Goal: Information Seeking & Learning: Compare options

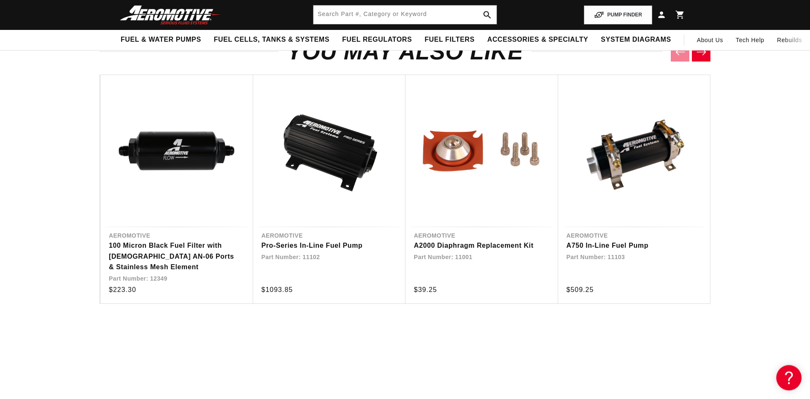
scroll to position [1377, 0]
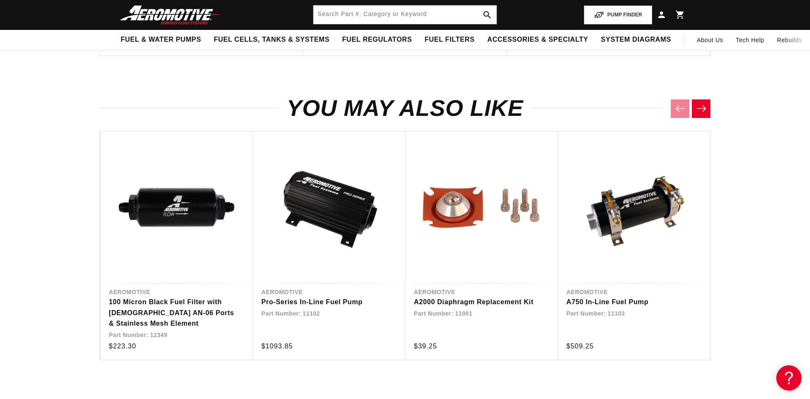
click at [699, 108] on icon "Next slide" at bounding box center [701, 108] width 11 height 7
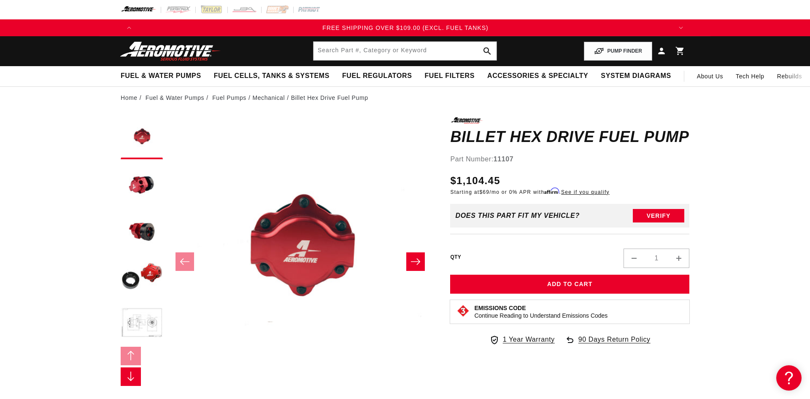
scroll to position [0, 1605]
click at [236, 98] on link "Fuel Pumps" at bounding box center [229, 97] width 34 height 9
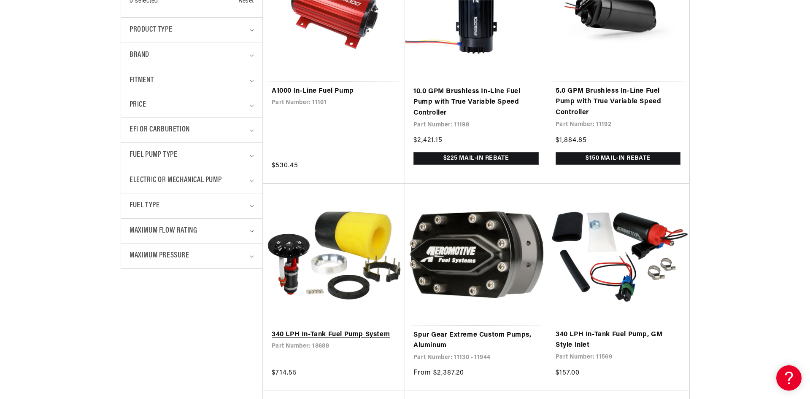
scroll to position [344, 0]
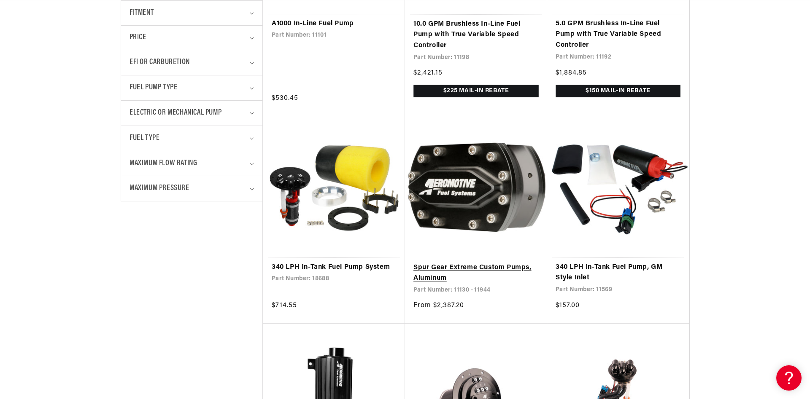
click at [492, 268] on link "Spur Gear Extreme Custom Pumps, Aluminum" at bounding box center [475, 274] width 125 height 22
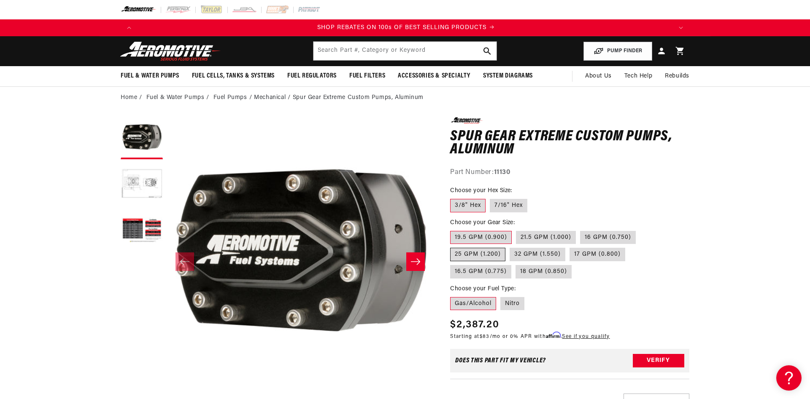
scroll to position [0, 1070]
click at [545, 238] on label "21.5 GPM (1.000)" at bounding box center [546, 237] width 60 height 13
click at [516, 230] on input "21.5 GPM (1.000)" at bounding box center [516, 229] width 0 height 0
radio input "true"
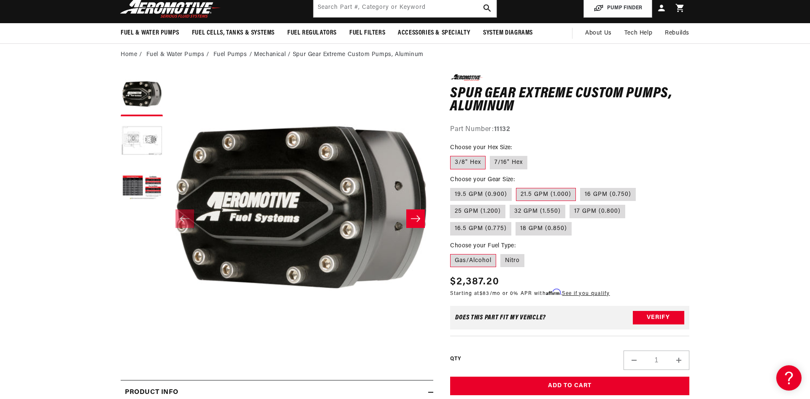
scroll to position [0, 1605]
click at [127, 182] on button "Load image 3 in gallery view" at bounding box center [142, 188] width 42 height 42
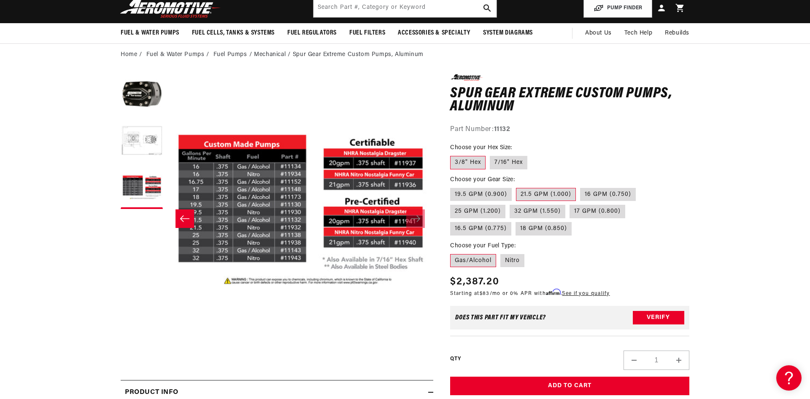
scroll to position [0, 0]
click at [493, 194] on label "19.5 GPM (0.900)" at bounding box center [481, 194] width 62 height 13
click at [453, 187] on input "19.5 GPM (0.900)" at bounding box center [452, 186] width 0 height 0
radio input "true"
click at [531, 192] on label "21.5 GPM (1.000)" at bounding box center [546, 194] width 60 height 13
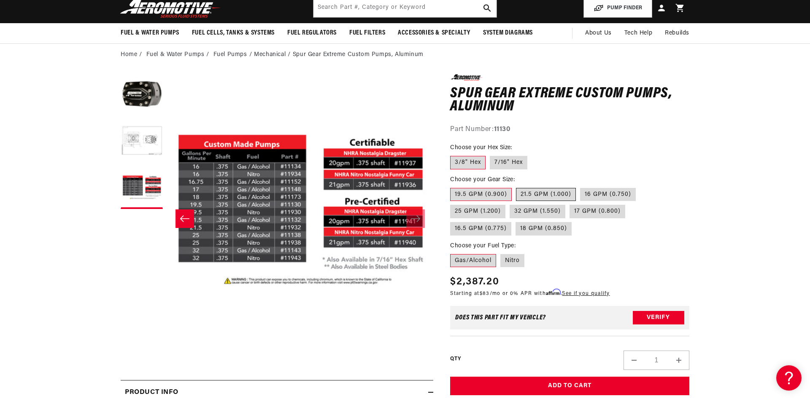
click at [516, 187] on input "21.5 GPM (1.000)" at bounding box center [516, 186] width 0 height 0
radio input "true"
click at [485, 195] on label "19.5 GPM (0.900)" at bounding box center [481, 194] width 62 height 13
click at [453, 187] on input "19.5 GPM (0.900)" at bounding box center [452, 186] width 0 height 0
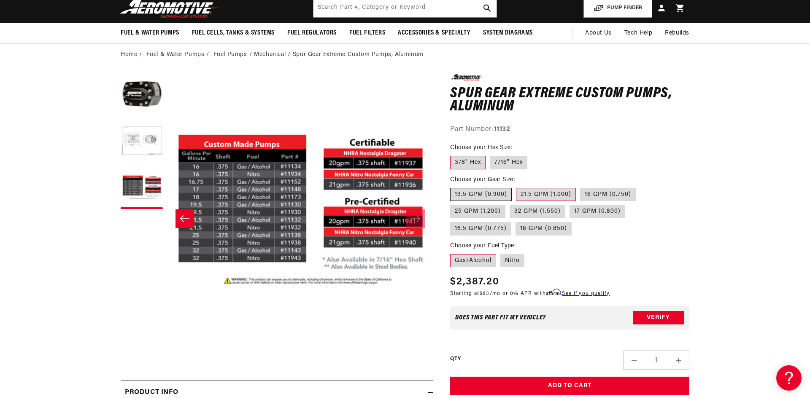
radio input "true"
click at [483, 211] on label "25 GPM (1.200)" at bounding box center [477, 211] width 55 height 13
click at [640, 187] on input "25 GPM (1.200)" at bounding box center [640, 186] width 0 height 0
radio input "true"
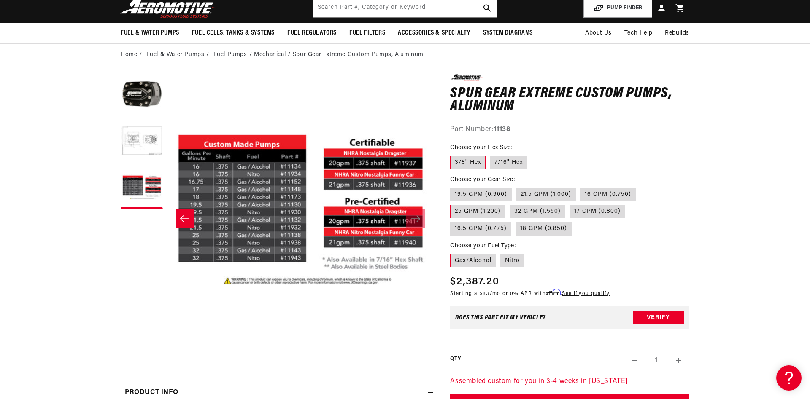
scroll to position [0, 1070]
click at [606, 210] on label "17 GPM (0.800)" at bounding box center [597, 211] width 56 height 13
click at [570, 204] on input "17 GPM (0.800)" at bounding box center [569, 203] width 0 height 0
radio input "true"
